Goal: Information Seeking & Learning: Learn about a topic

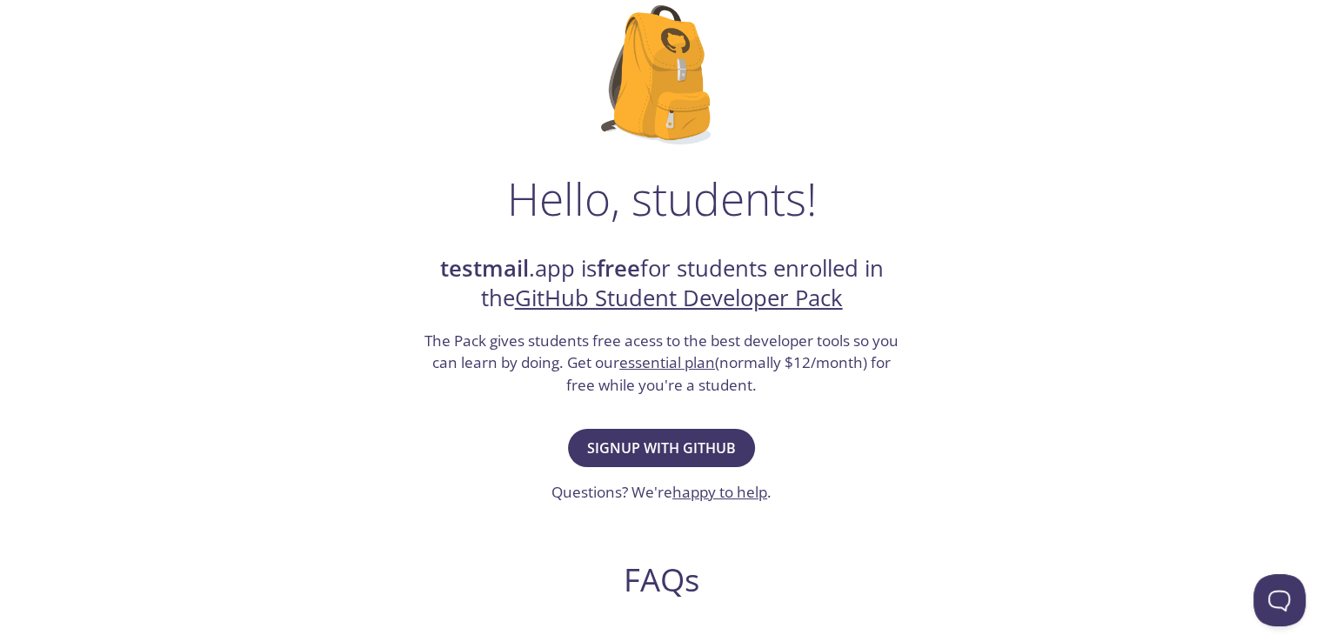
scroll to position [117, 0]
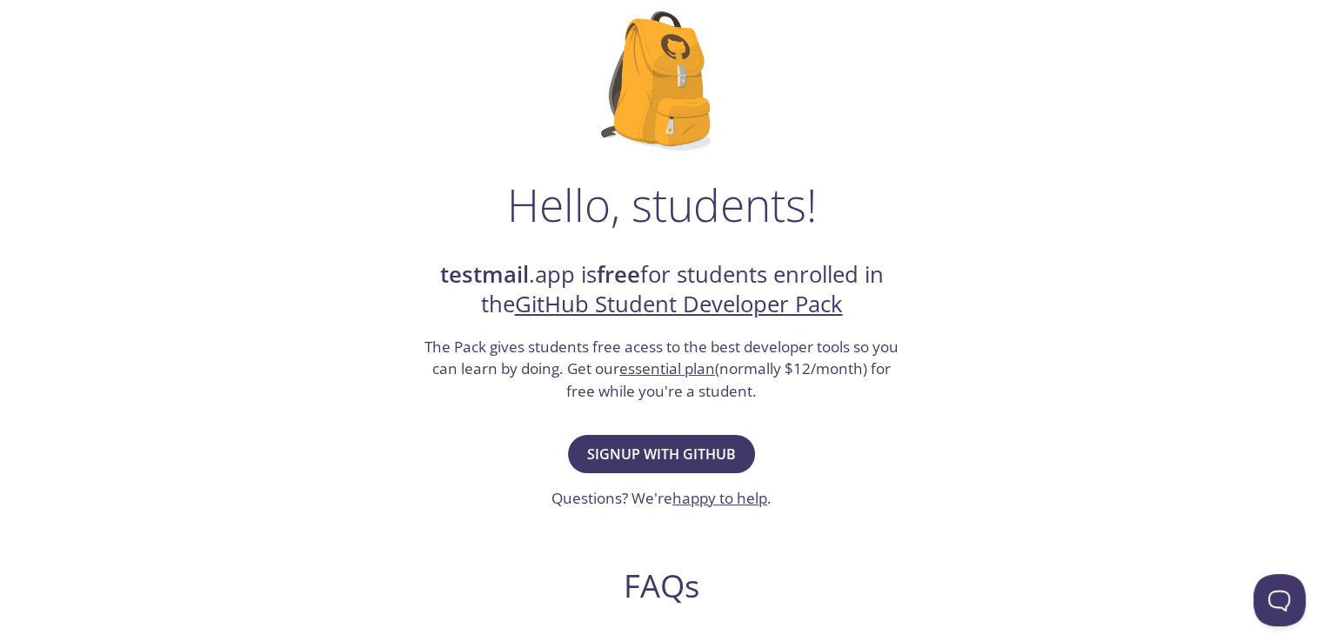
click at [663, 367] on link "essential plan" at bounding box center [667, 368] width 96 height 20
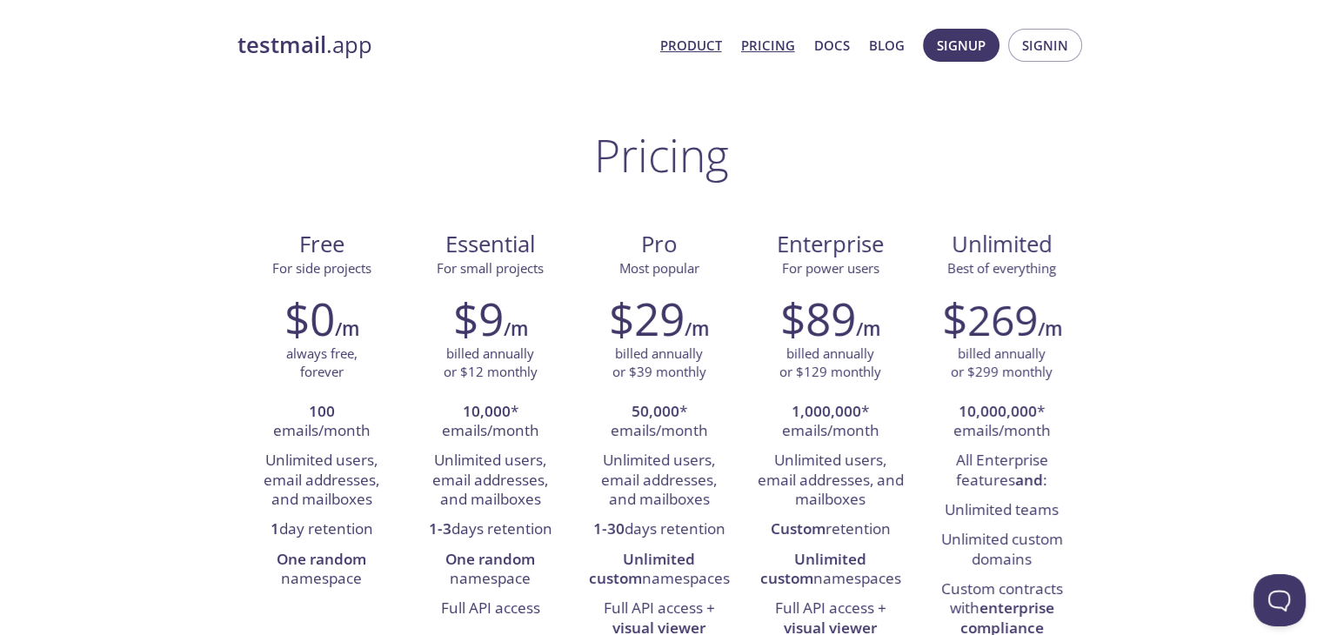
click at [697, 48] on link "Product" at bounding box center [691, 45] width 62 height 23
